Goal: Task Accomplishment & Management: Manage account settings

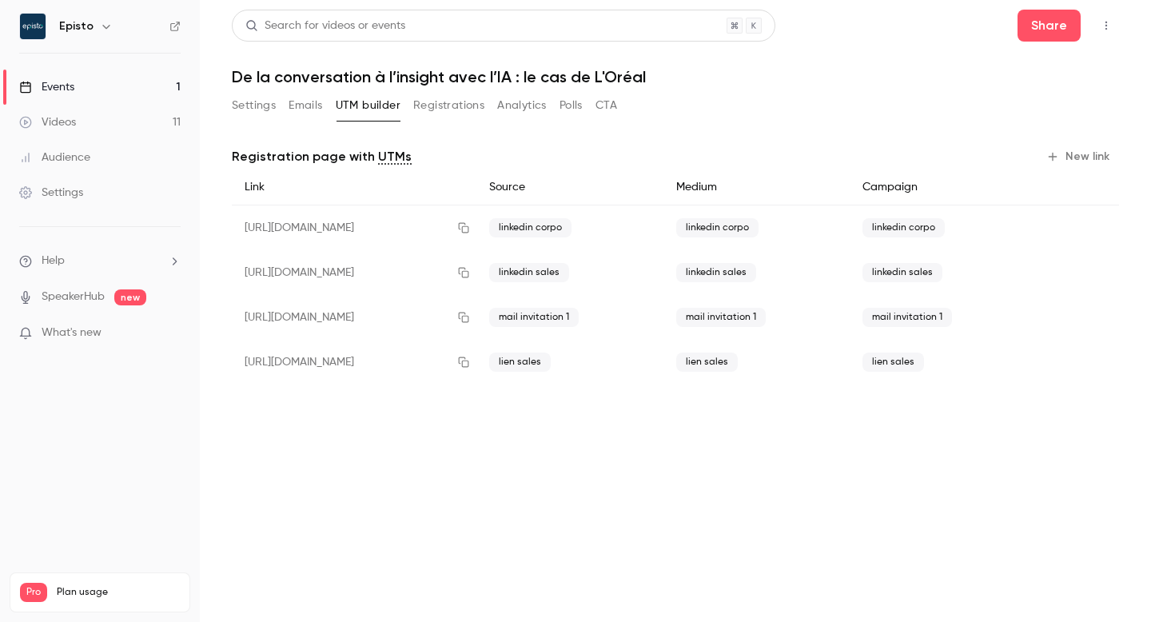
click at [80, 85] on link "Events 1" at bounding box center [100, 87] width 200 height 35
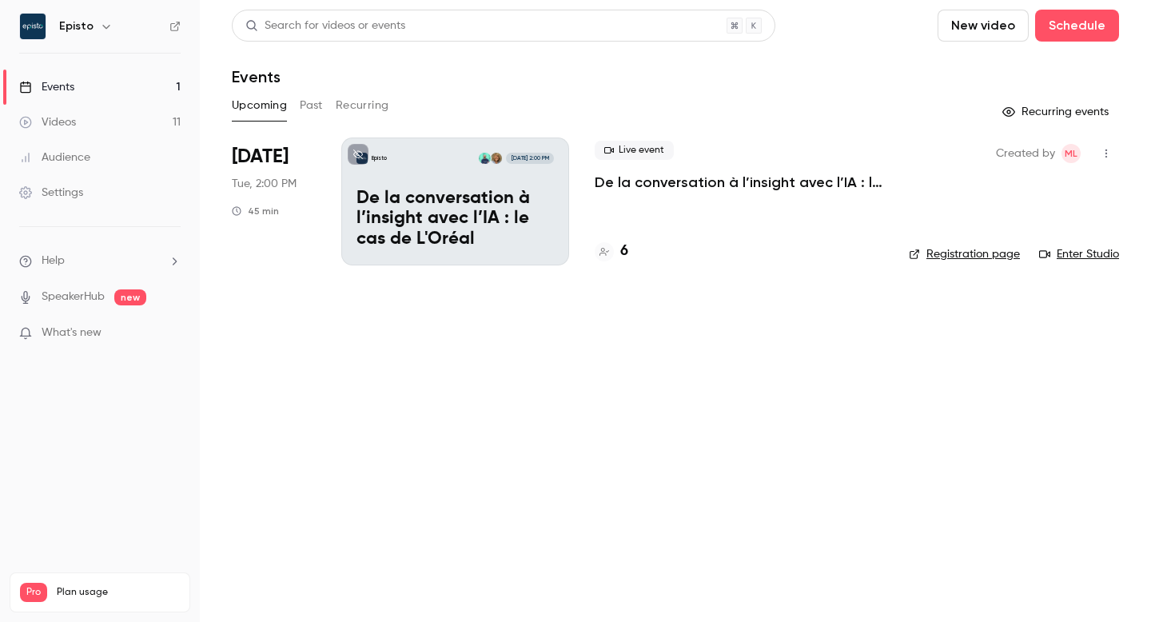
click at [475, 221] on p "De la conversation à l’insight avec l’IA : le cas de L'Oréal" at bounding box center [455, 220] width 197 height 62
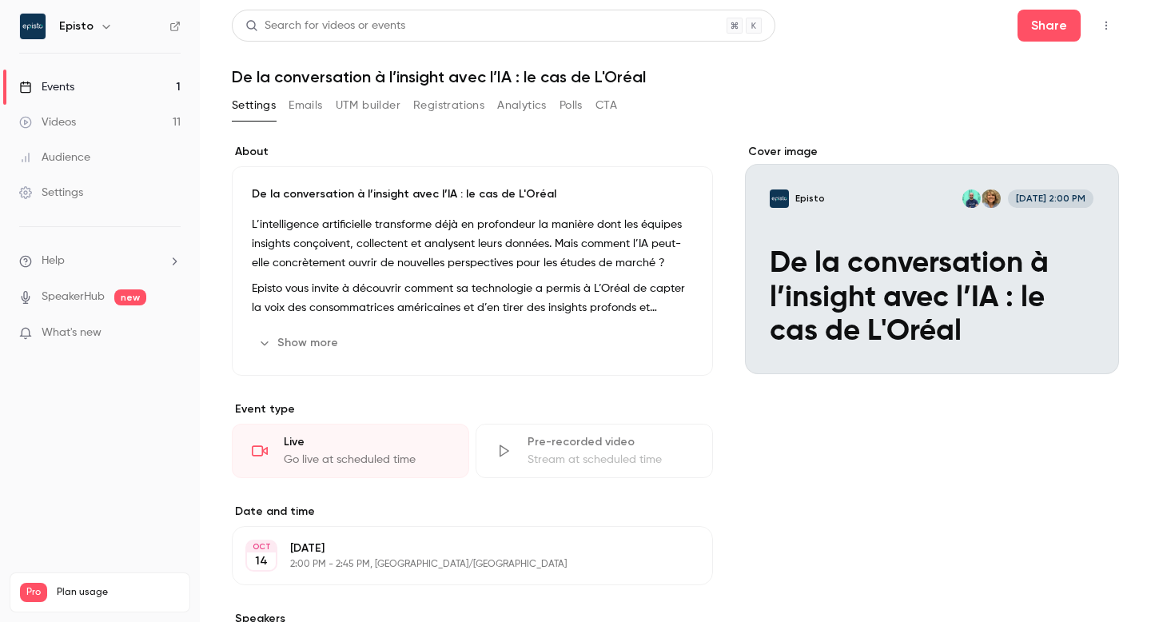
click at [457, 104] on button "Registrations" at bounding box center [448, 106] width 71 height 26
